Goal: Information Seeking & Learning: Learn about a topic

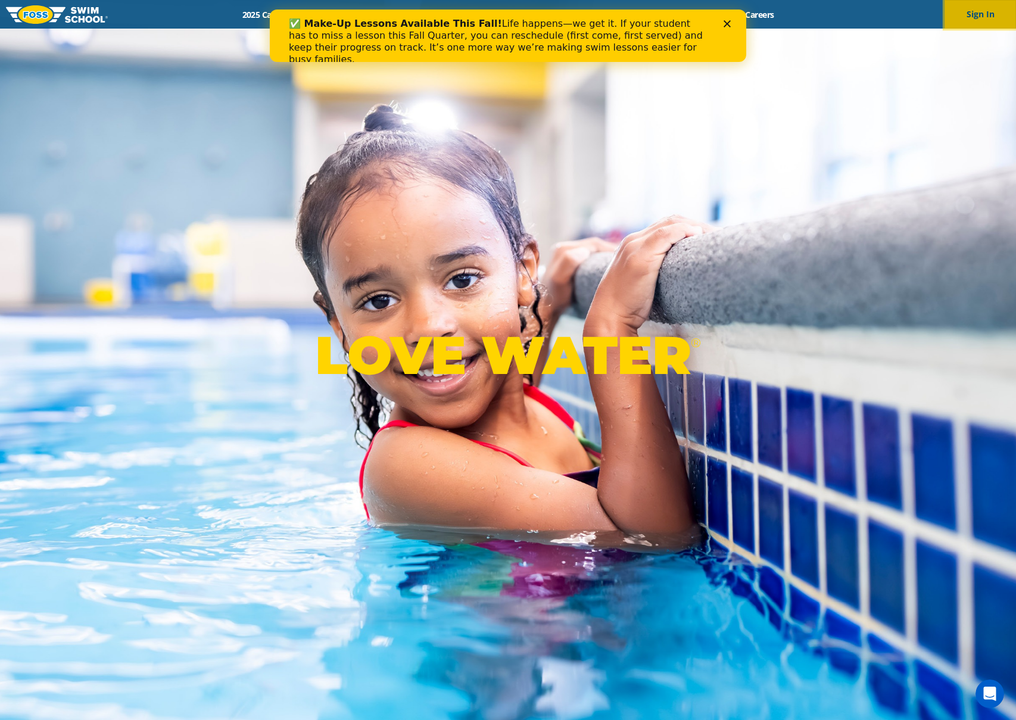
click at [991, 17] on button "Sign In" at bounding box center [979, 14] width 71 height 29
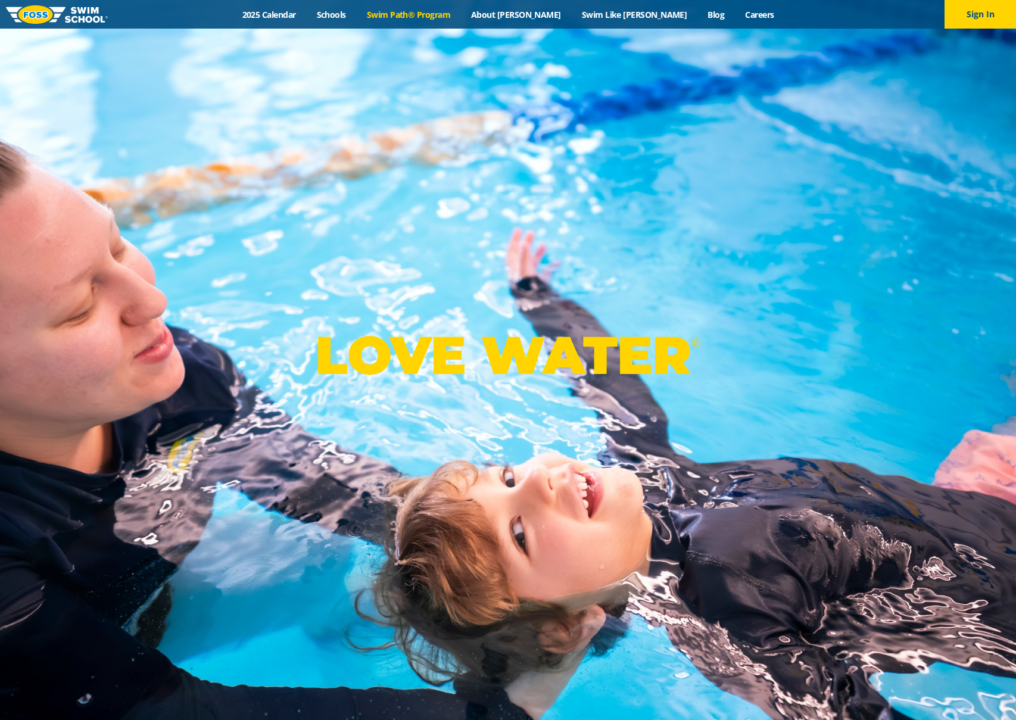
click at [426, 19] on link "Swim Path® Program" at bounding box center [408, 14] width 104 height 11
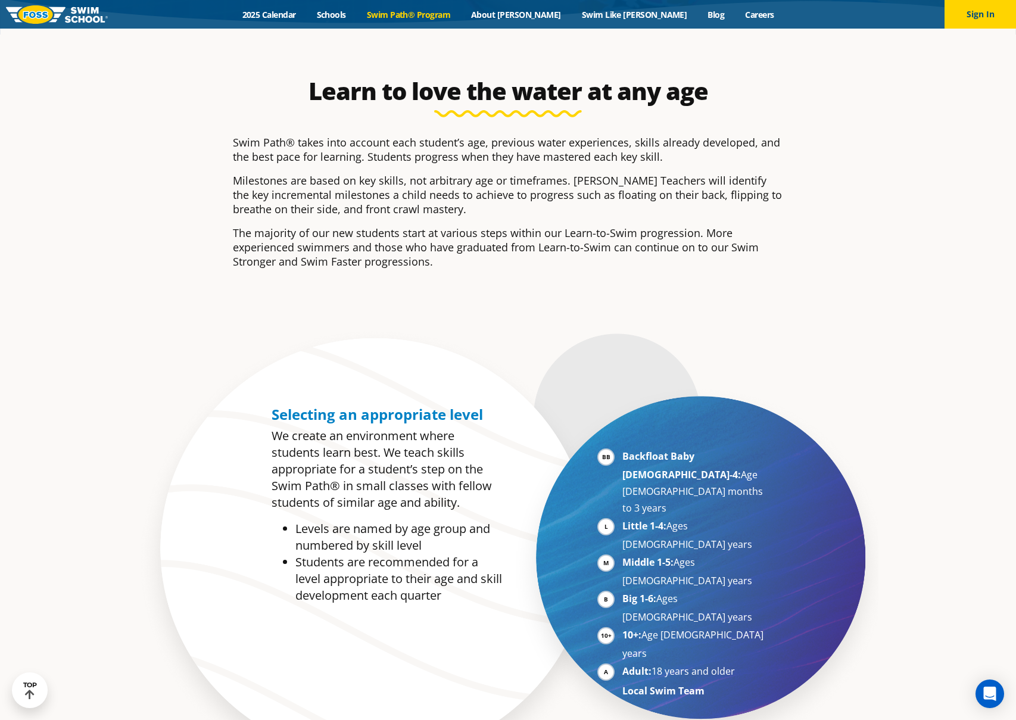
scroll to position [471, 0]
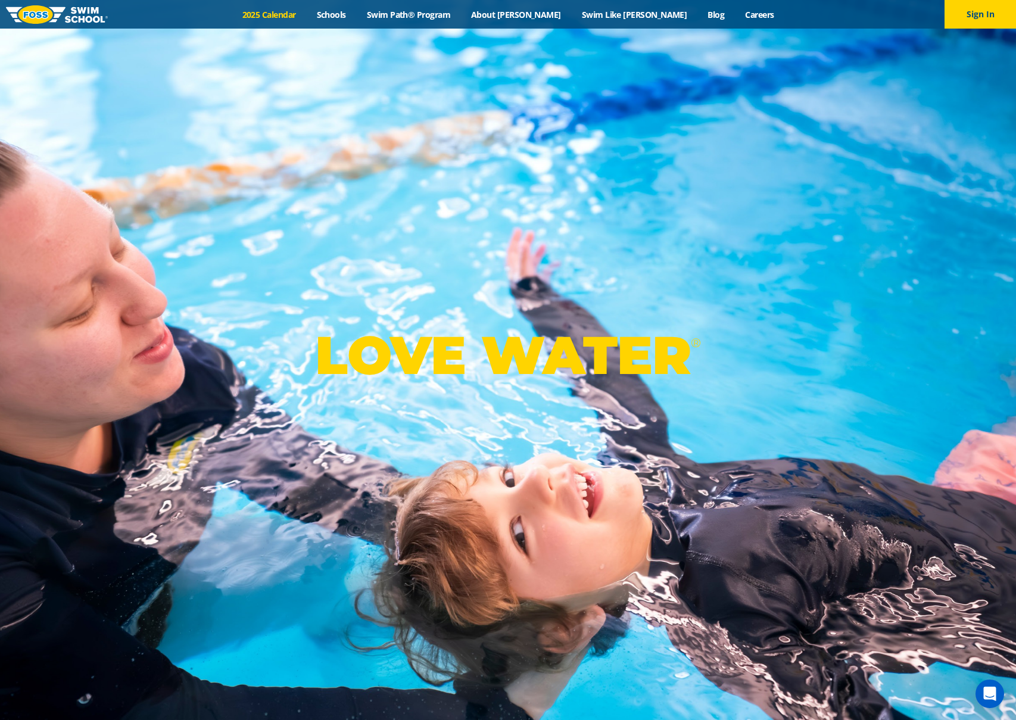
click at [306, 9] on link "2025 Calendar" at bounding box center [269, 14] width 74 height 11
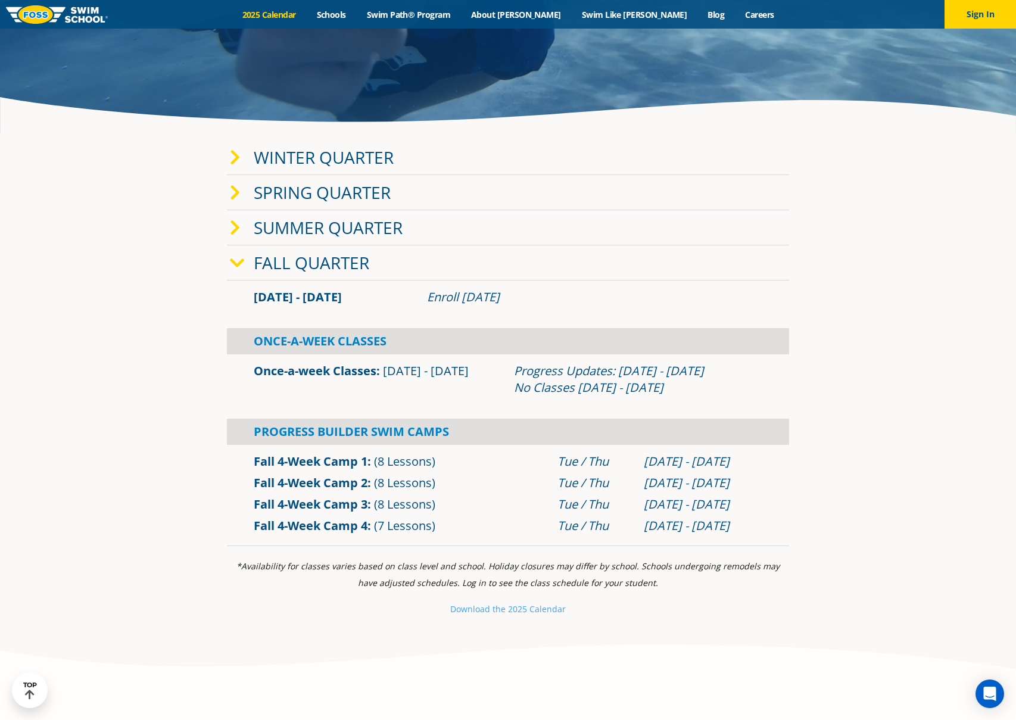
scroll to position [372, 0]
